Goal: Task Accomplishment & Management: Use online tool/utility

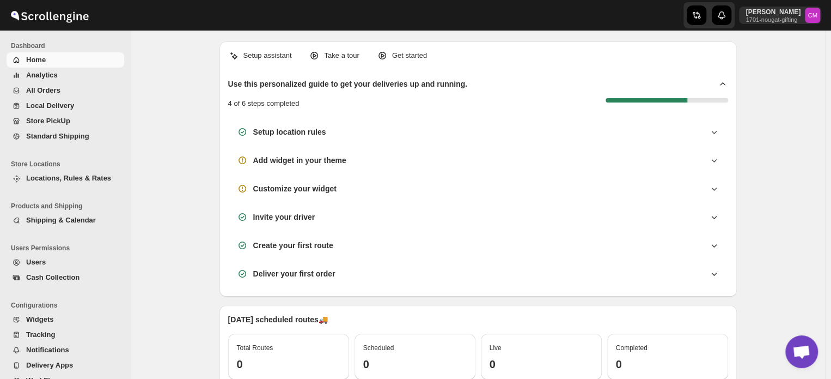
click at [58, 136] on span "Standard Shipping" at bounding box center [57, 136] width 63 height 8
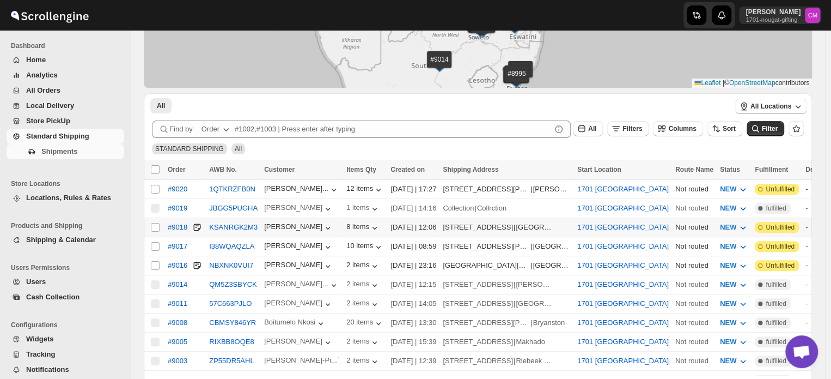
scroll to position [98, 0]
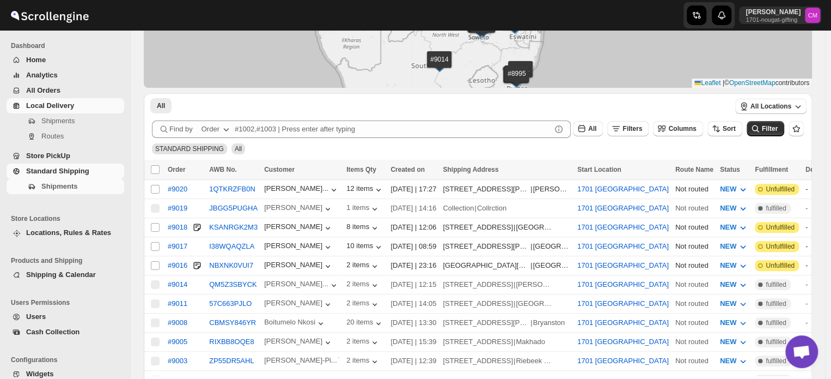
click at [63, 103] on span "Local Delivery" at bounding box center [50, 105] width 48 height 8
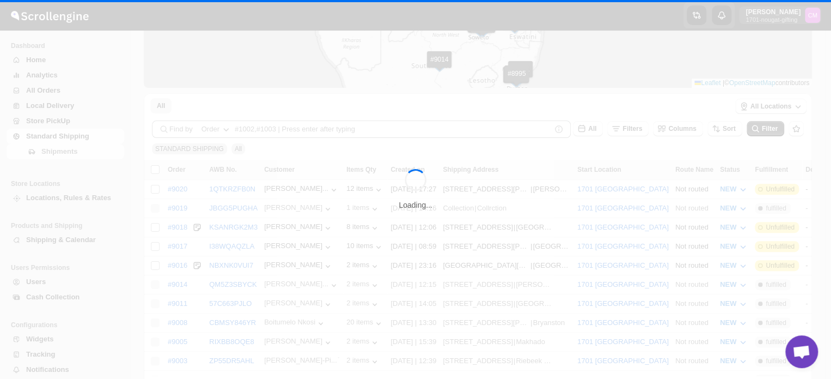
click at [63, 103] on div "Loading..." at bounding box center [415, 189] width 831 height 379
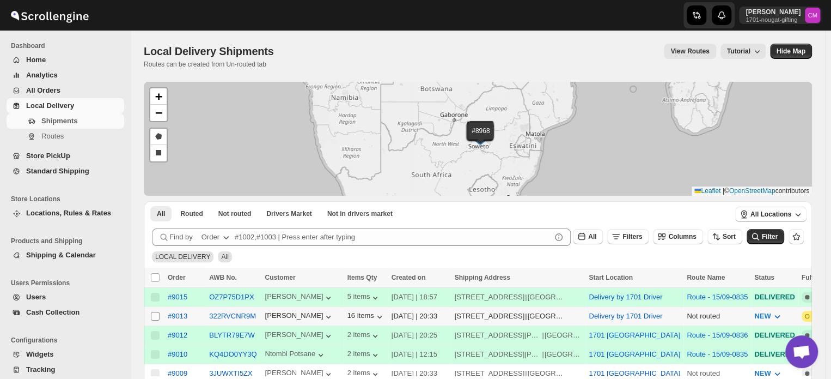
click at [154, 314] on input "Select shipment" at bounding box center [155, 316] width 9 height 9
checkbox input "true"
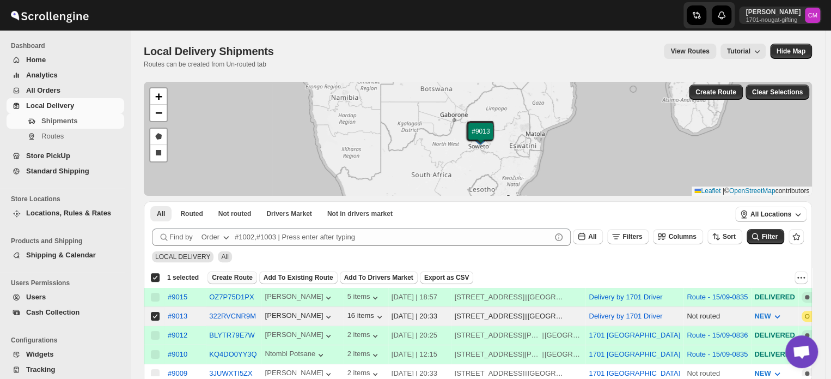
click at [233, 275] on span "Create Route" at bounding box center [232, 277] width 41 height 9
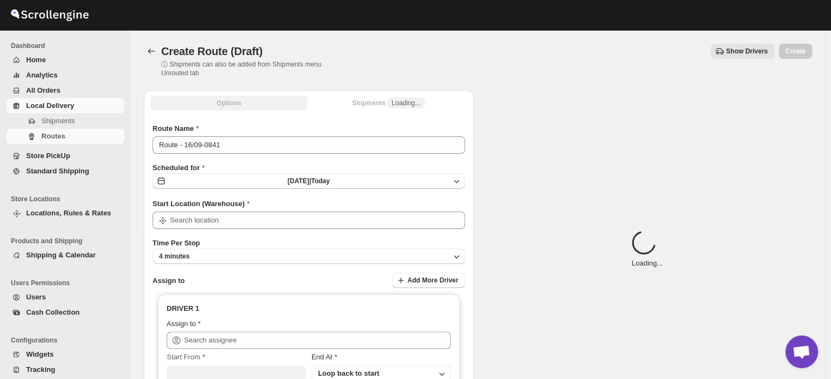
type input "Delivery by 1701 Driver"
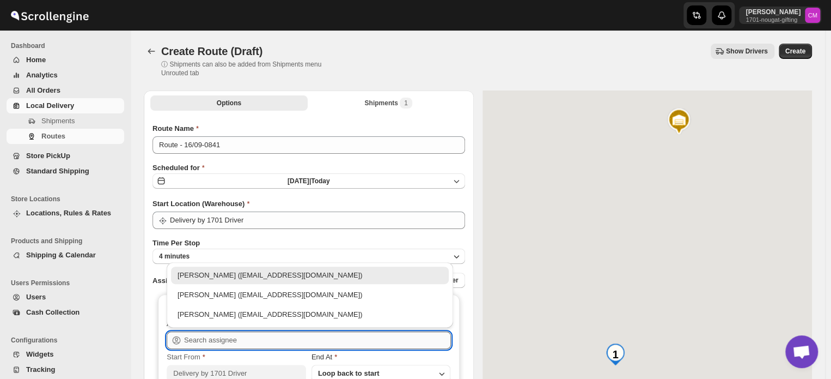
click at [214, 339] on input "text" at bounding box center [317, 339] width 267 height 17
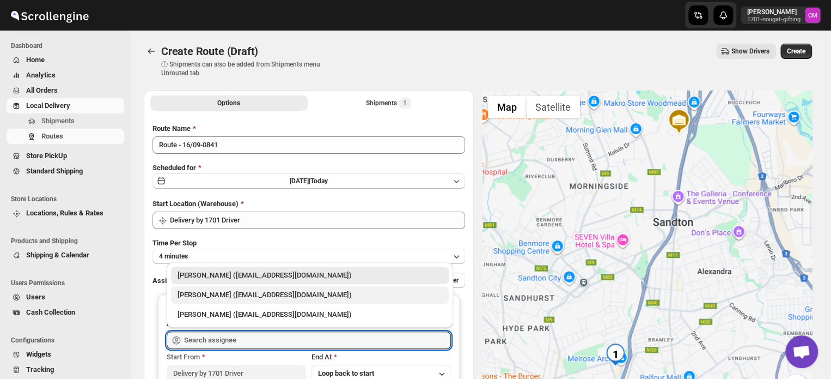
click at [214, 301] on div "[PERSON_NAME] ([EMAIL_ADDRESS][DOMAIN_NAME])" at bounding box center [310, 294] width 278 height 17
type input "[PERSON_NAME] ([EMAIL_ADDRESS][DOMAIN_NAME])"
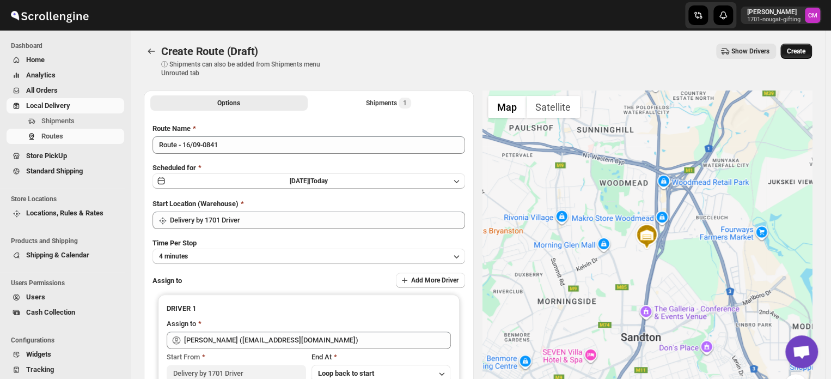
click at [806, 50] on span "Create" at bounding box center [796, 51] width 19 height 9
